Goal: Use online tool/utility

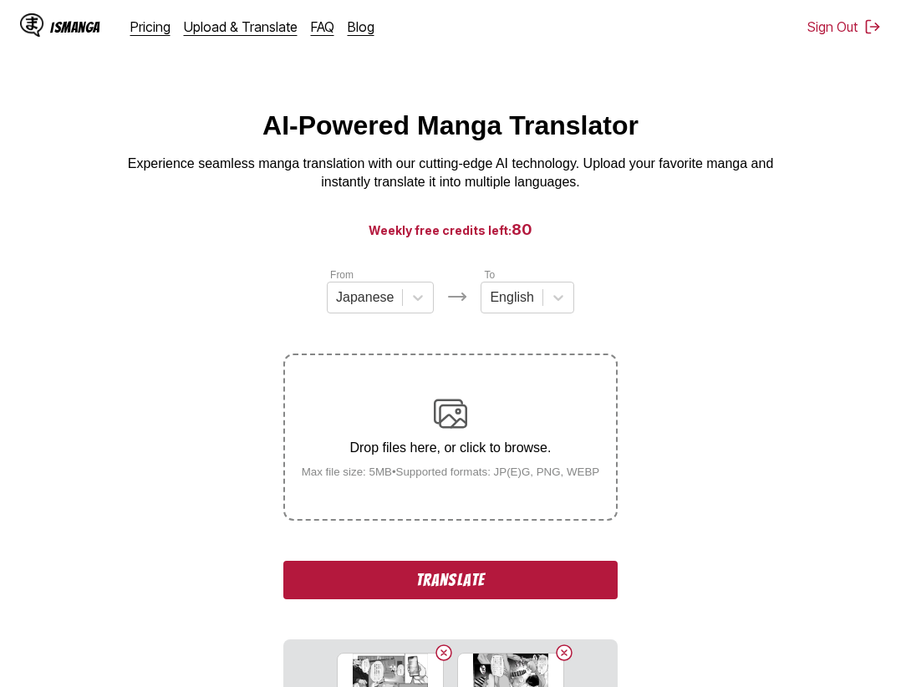
click at [516, 579] on button "Translate" at bounding box center [450, 580] width 334 height 38
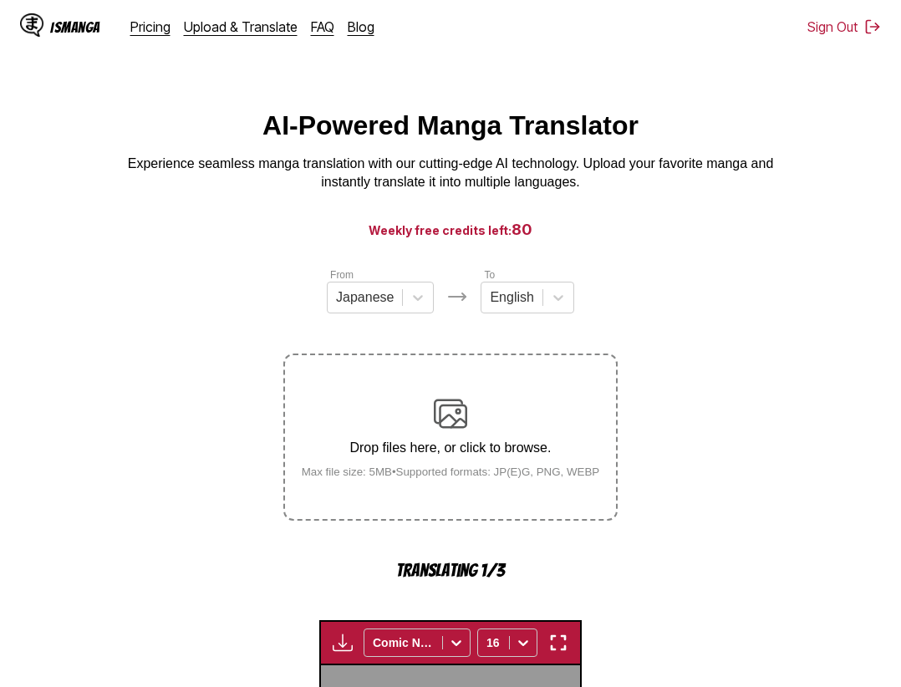
scroll to position [515, 0]
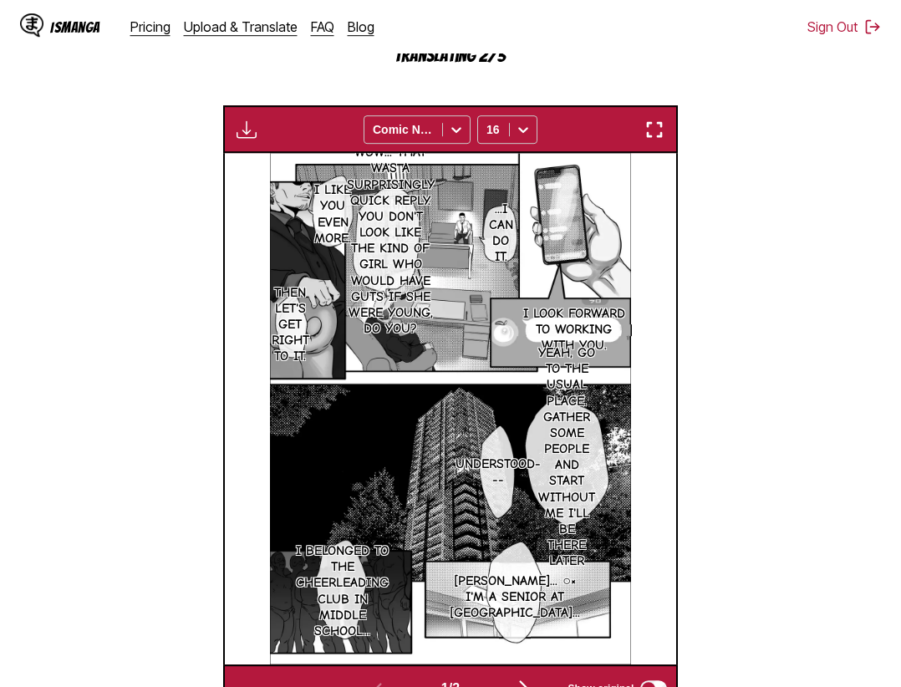
click at [663, 135] on img "button" at bounding box center [654, 129] width 20 height 20
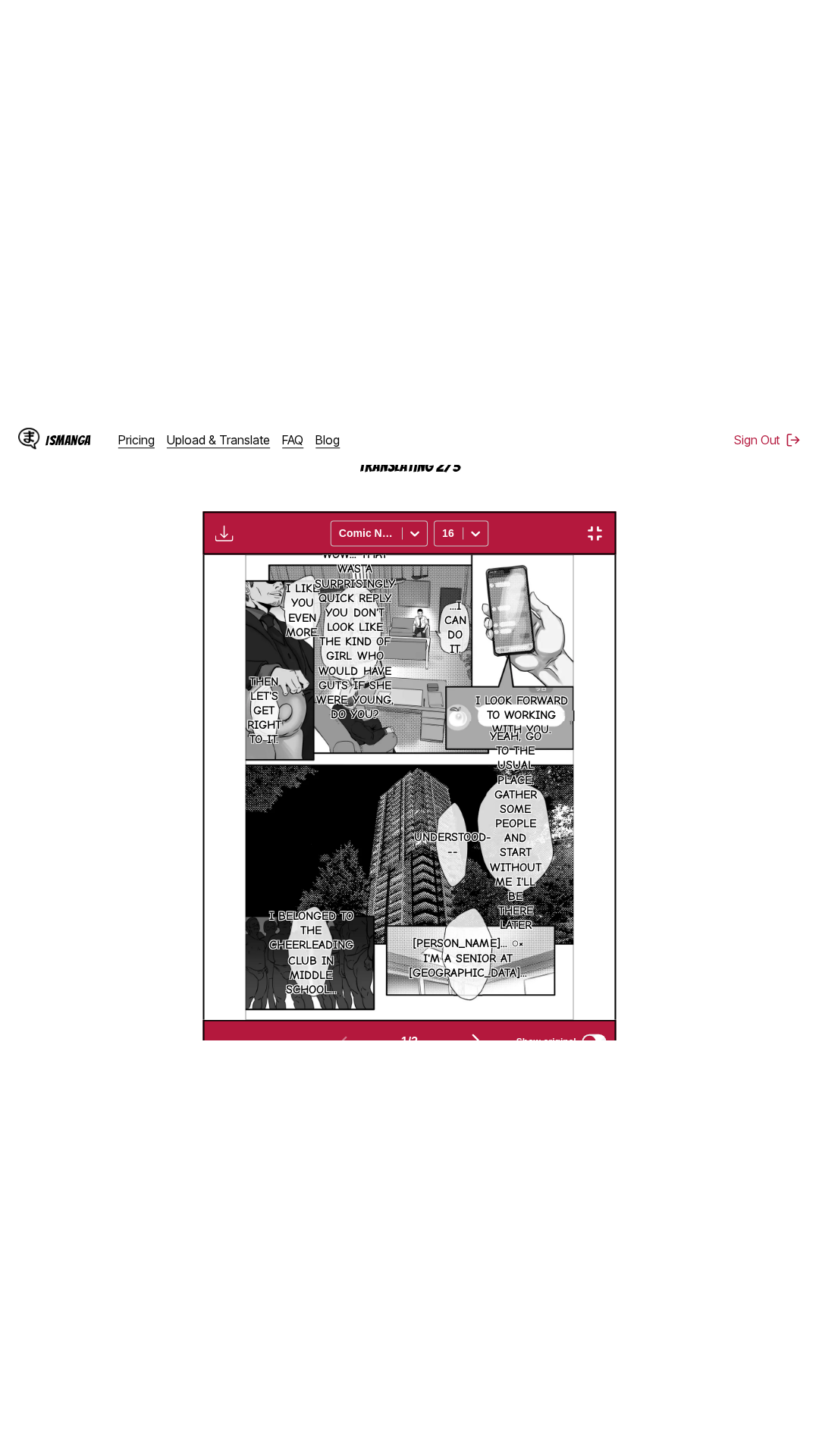
scroll to position [95, 0]
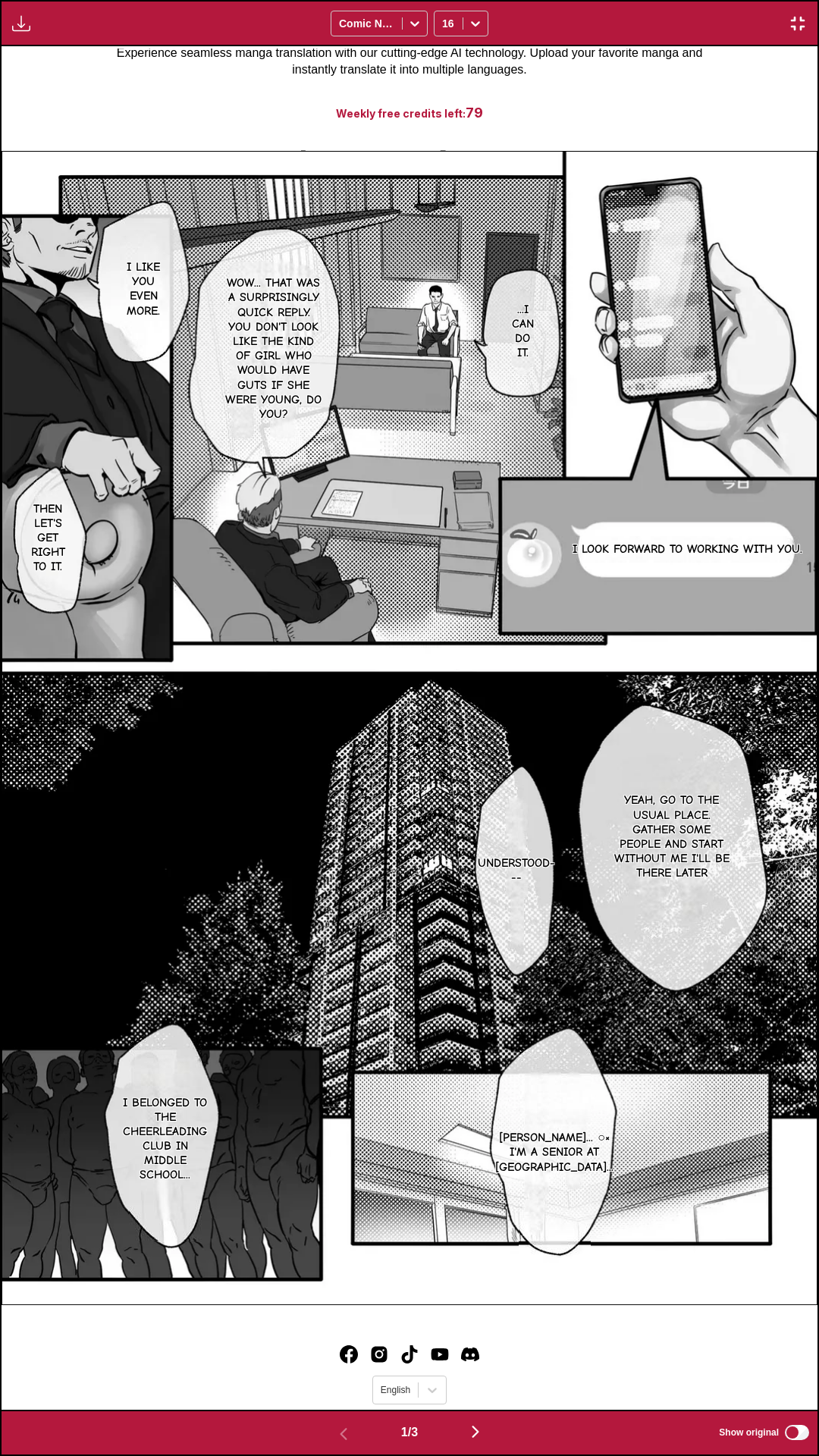
click at [679, 0] on div "Waiting for translations to be done... Comic Neue 16" at bounding box center [410, 23] width 819 height 46
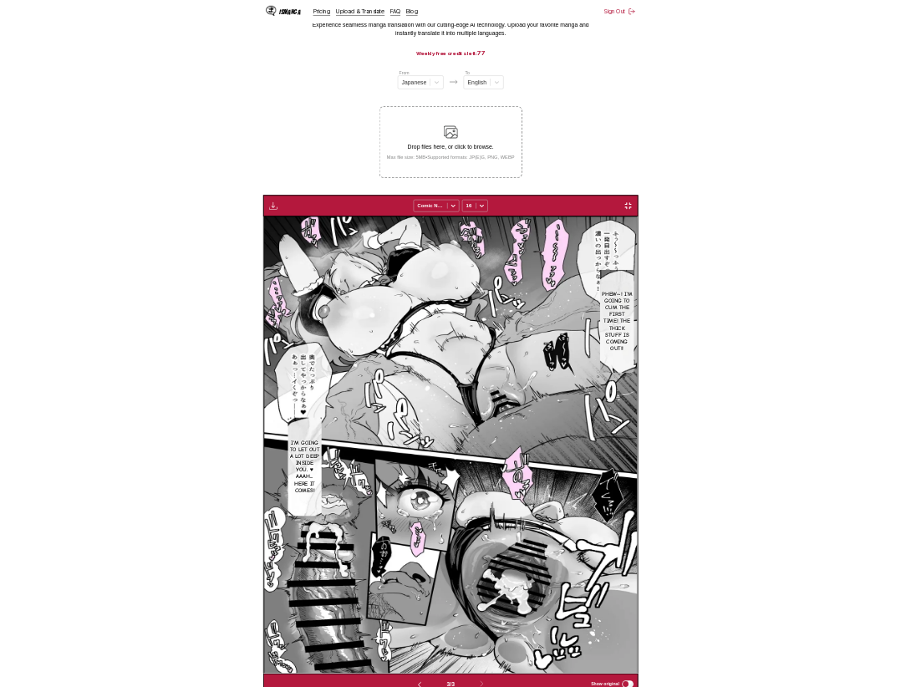
scroll to position [0, 903]
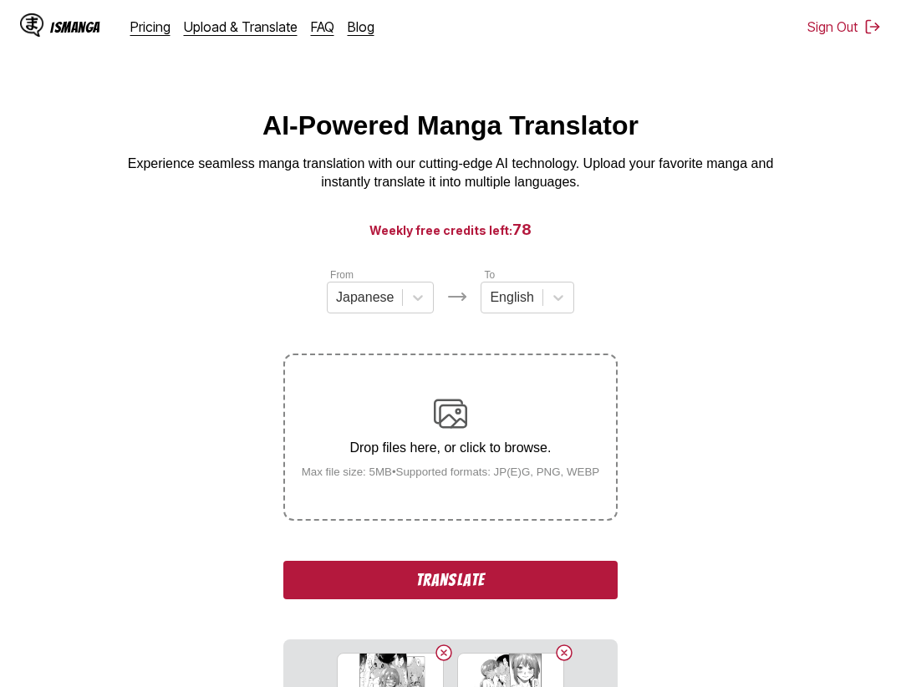
scroll to position [17, 0]
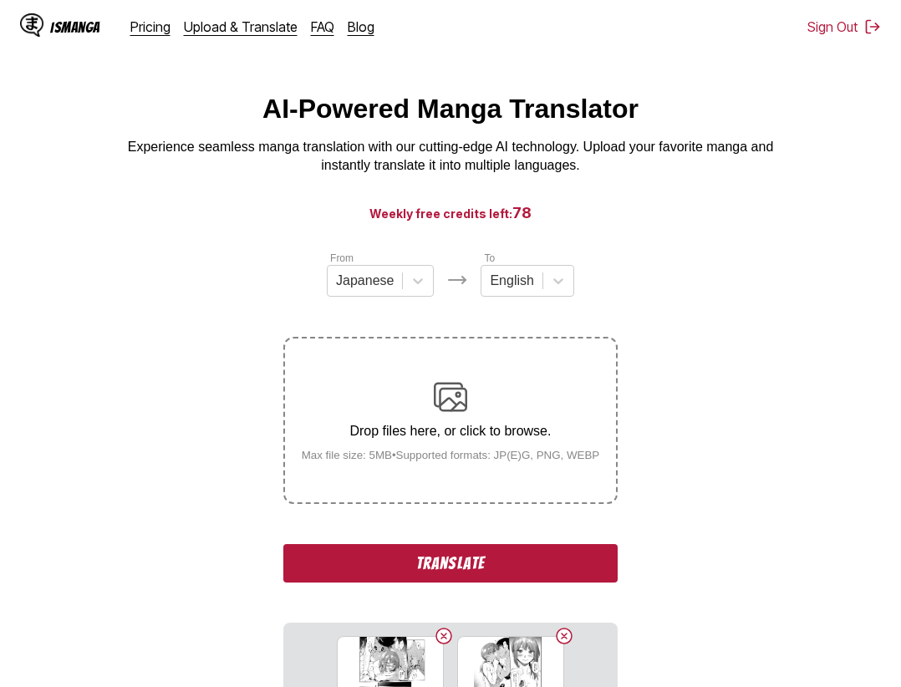
click at [541, 545] on div "From Japanese To English Drop files here, or click to browse. Max file size: 5M…" at bounding box center [450, 603] width 334 height 707
click at [545, 553] on button "Translate" at bounding box center [450, 563] width 334 height 38
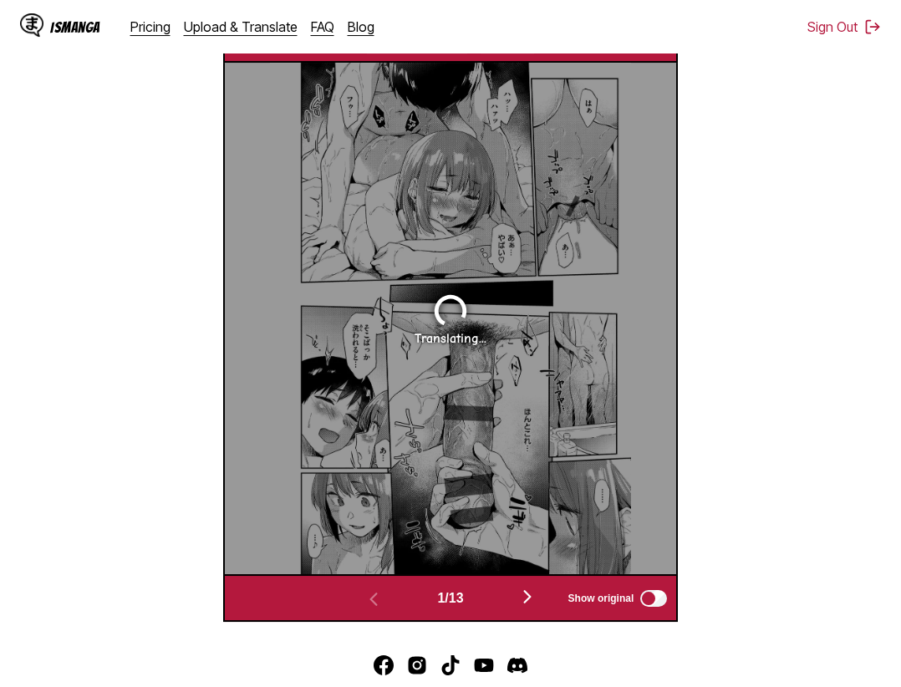
scroll to position [349, 0]
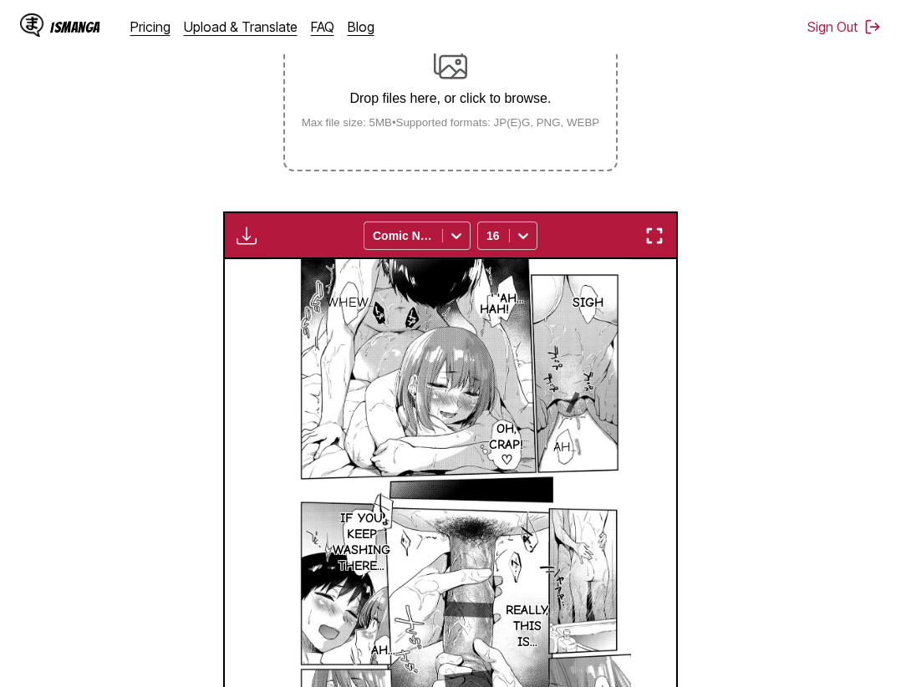
click at [658, 238] on img "button" at bounding box center [654, 236] width 20 height 20
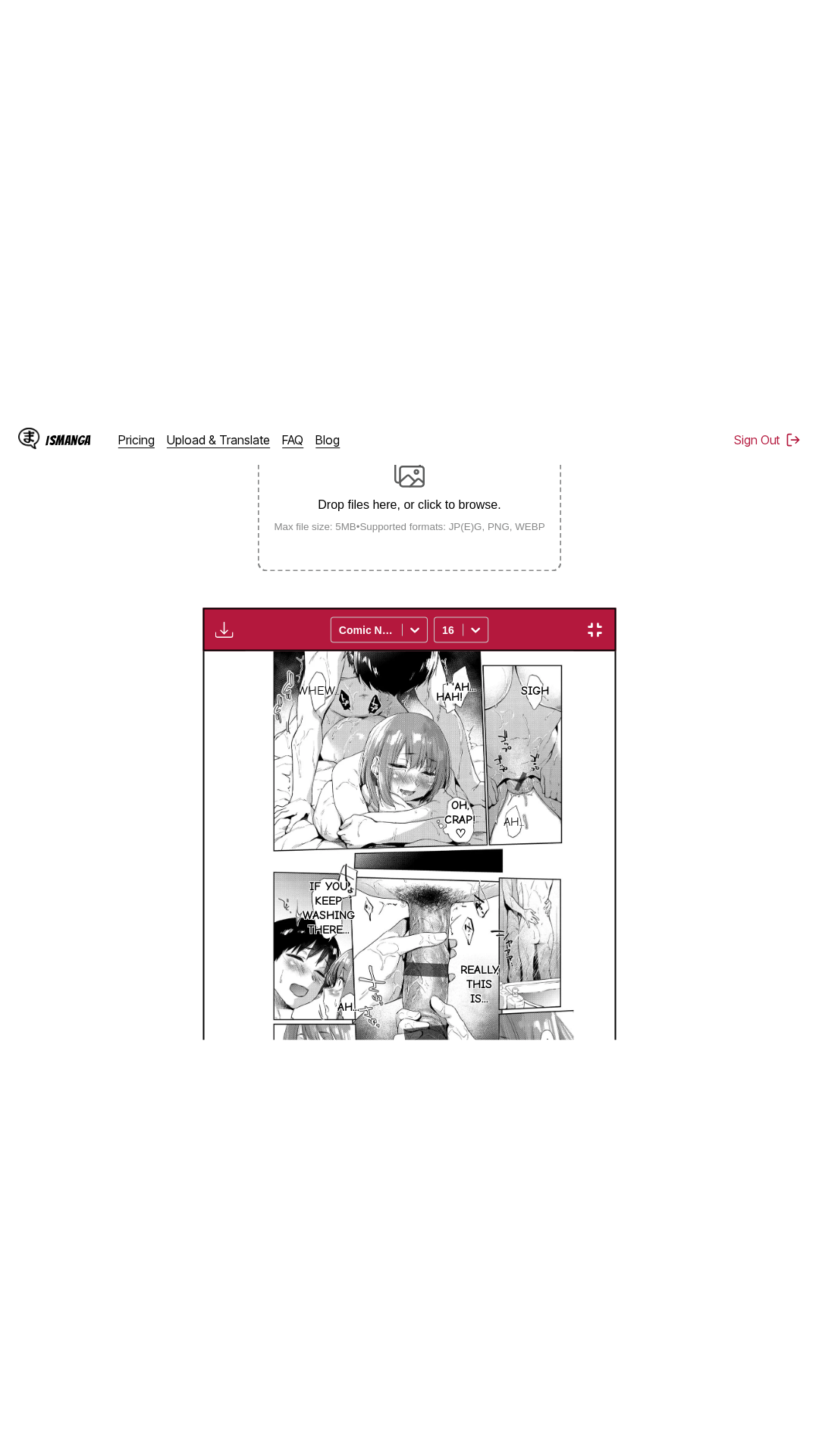
scroll to position [95, 0]
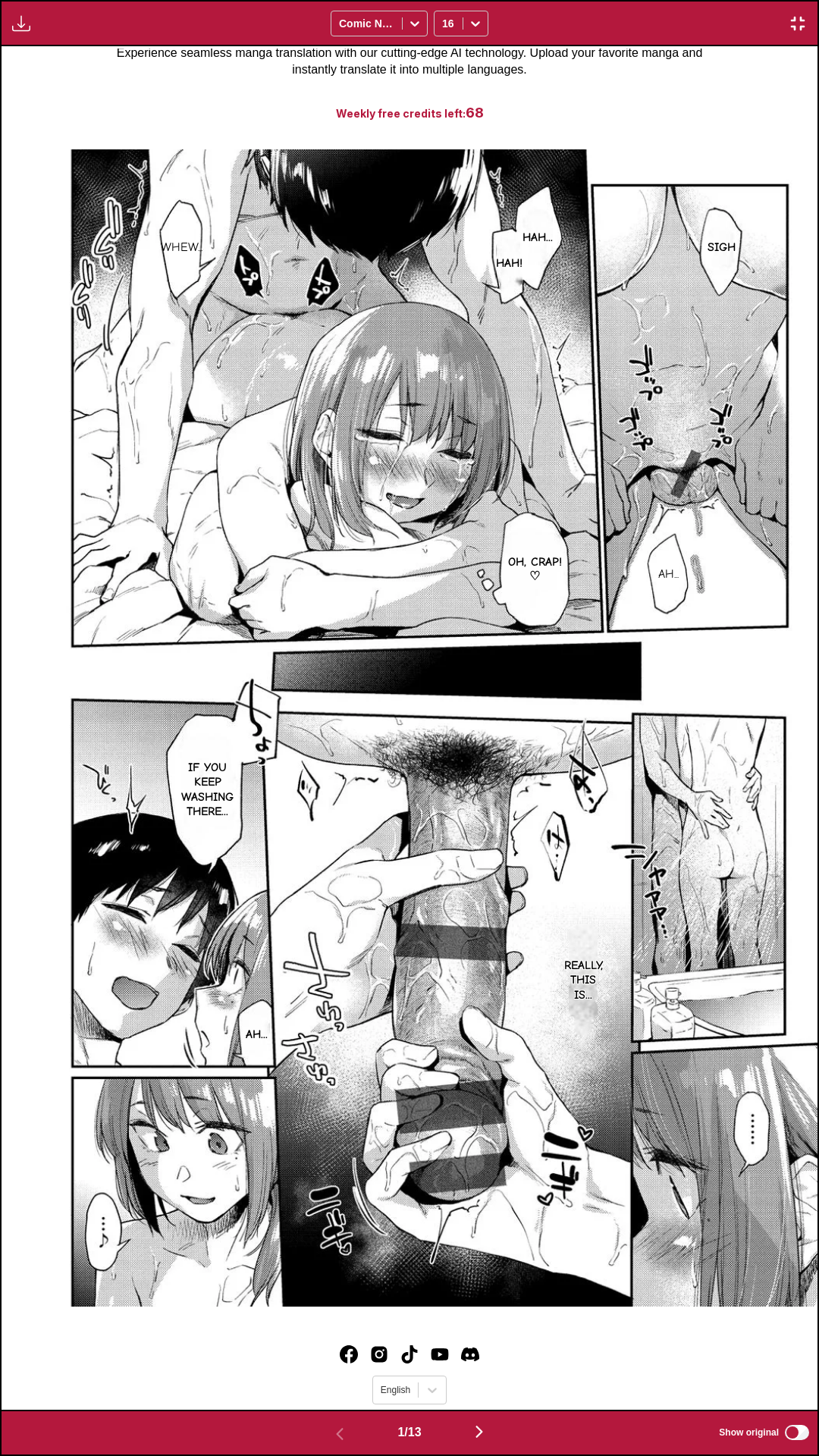
click at [694, 0] on div "Download Panel Download All Comic Neue 16" at bounding box center [410, 23] width 819 height 46
click at [565, 0] on div "Download Panel Download All Comic Neue 16" at bounding box center [410, 23] width 819 height 46
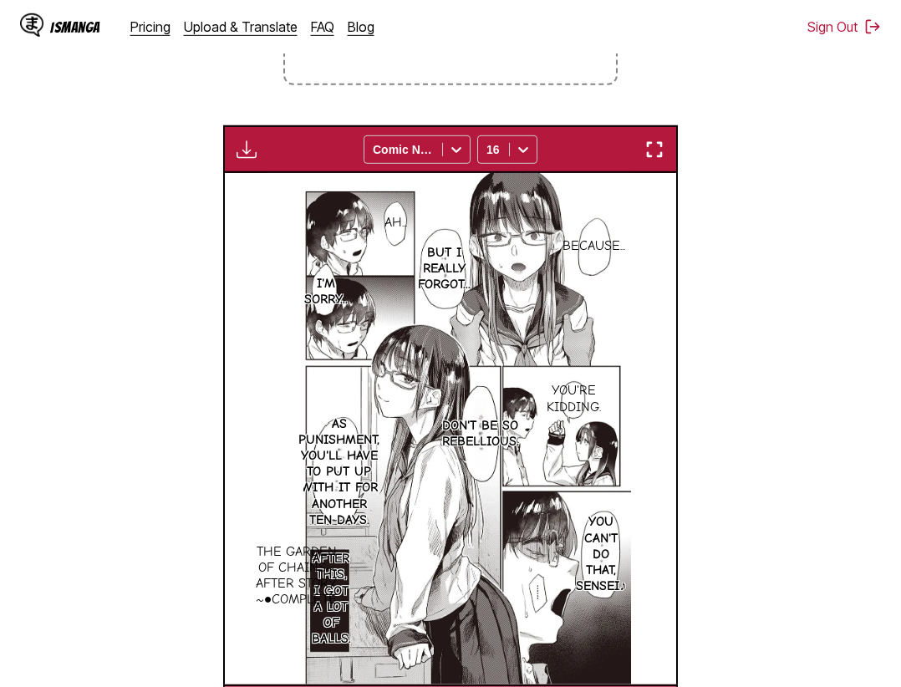
scroll to position [606, 0]
